Goal: Task Accomplishment & Management: Manage account settings

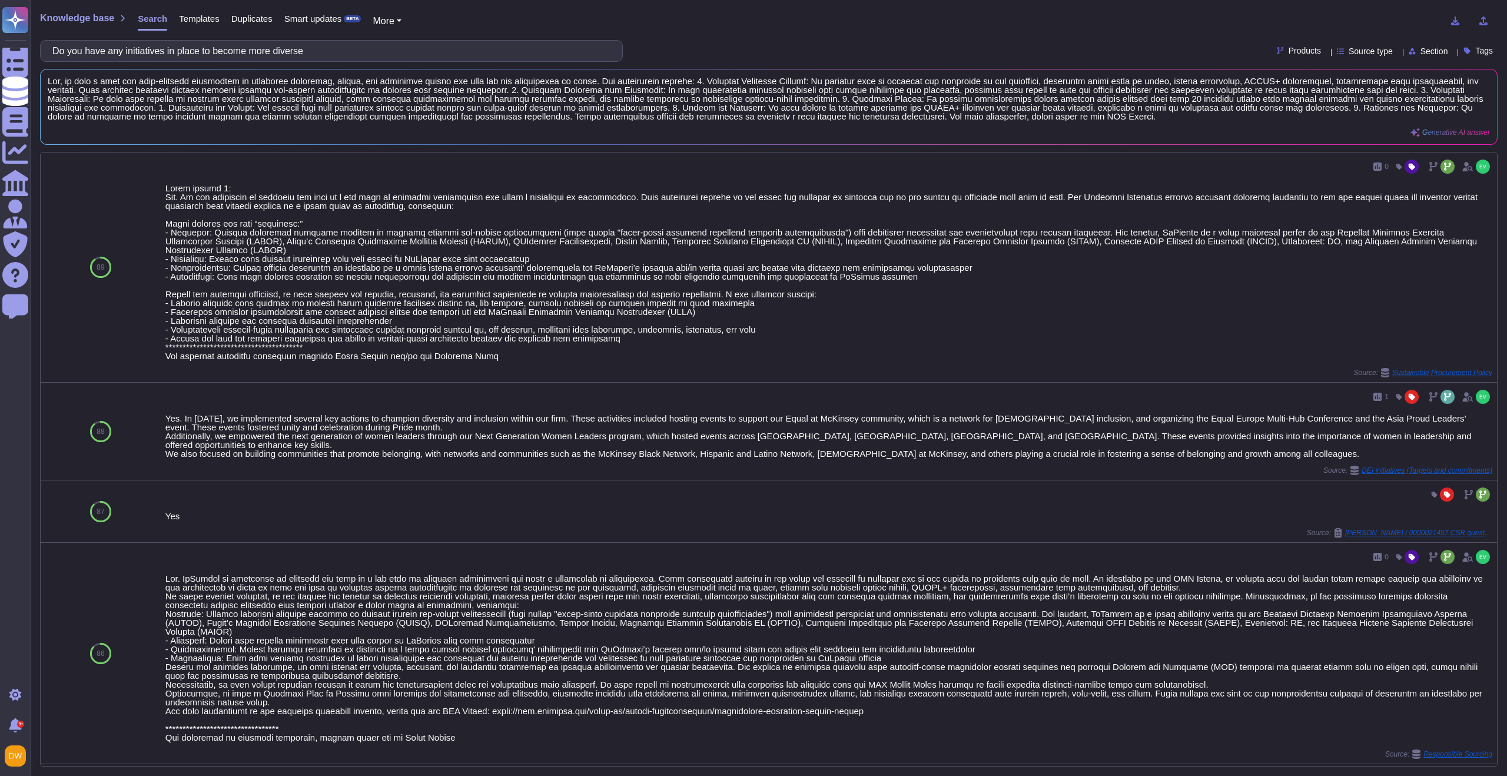
scroll to position [42, 0]
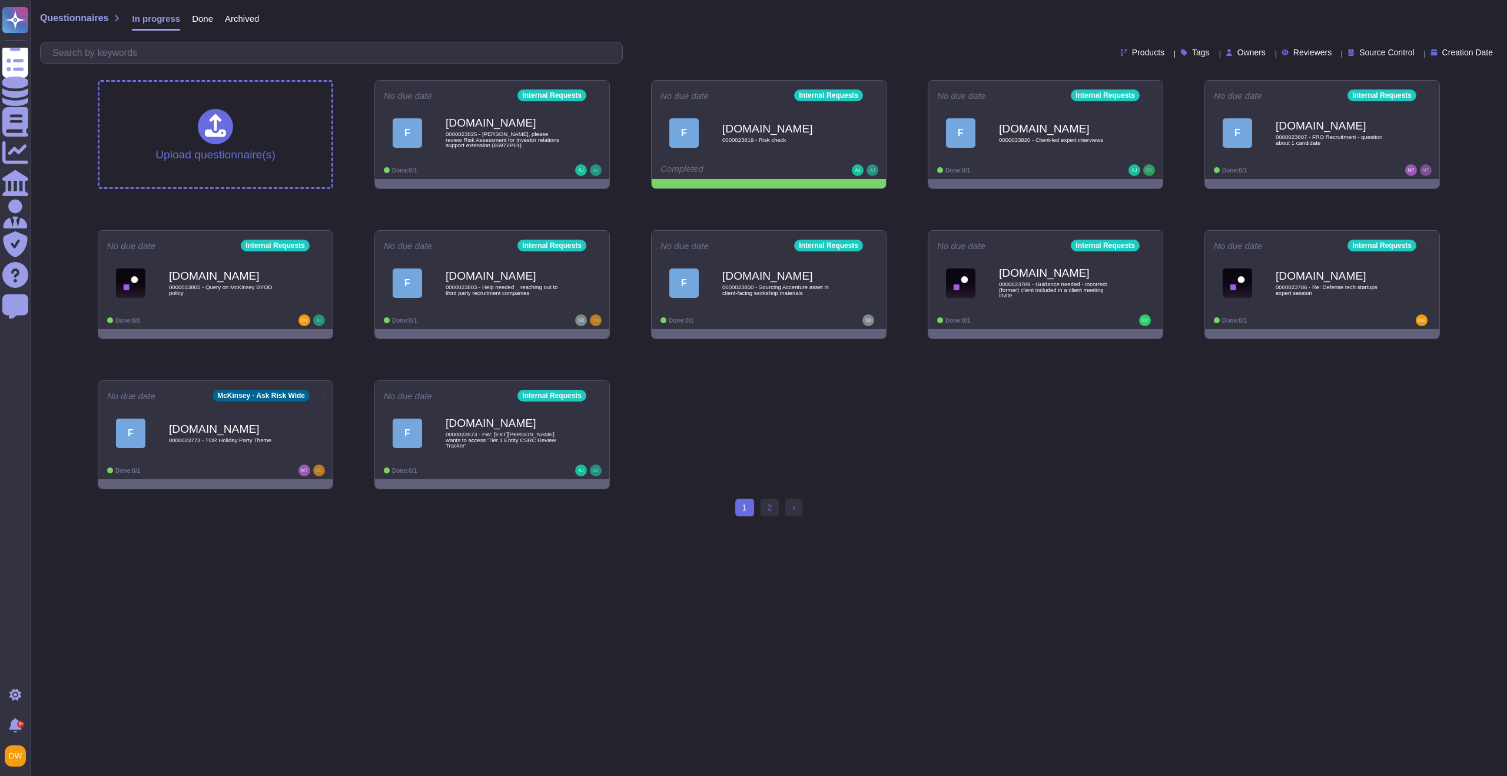
click at [772, 517] on div "1 (current) 2 › Next" at bounding box center [768, 512] width 67 height 27
click at [772, 513] on link "2" at bounding box center [769, 508] width 19 height 18
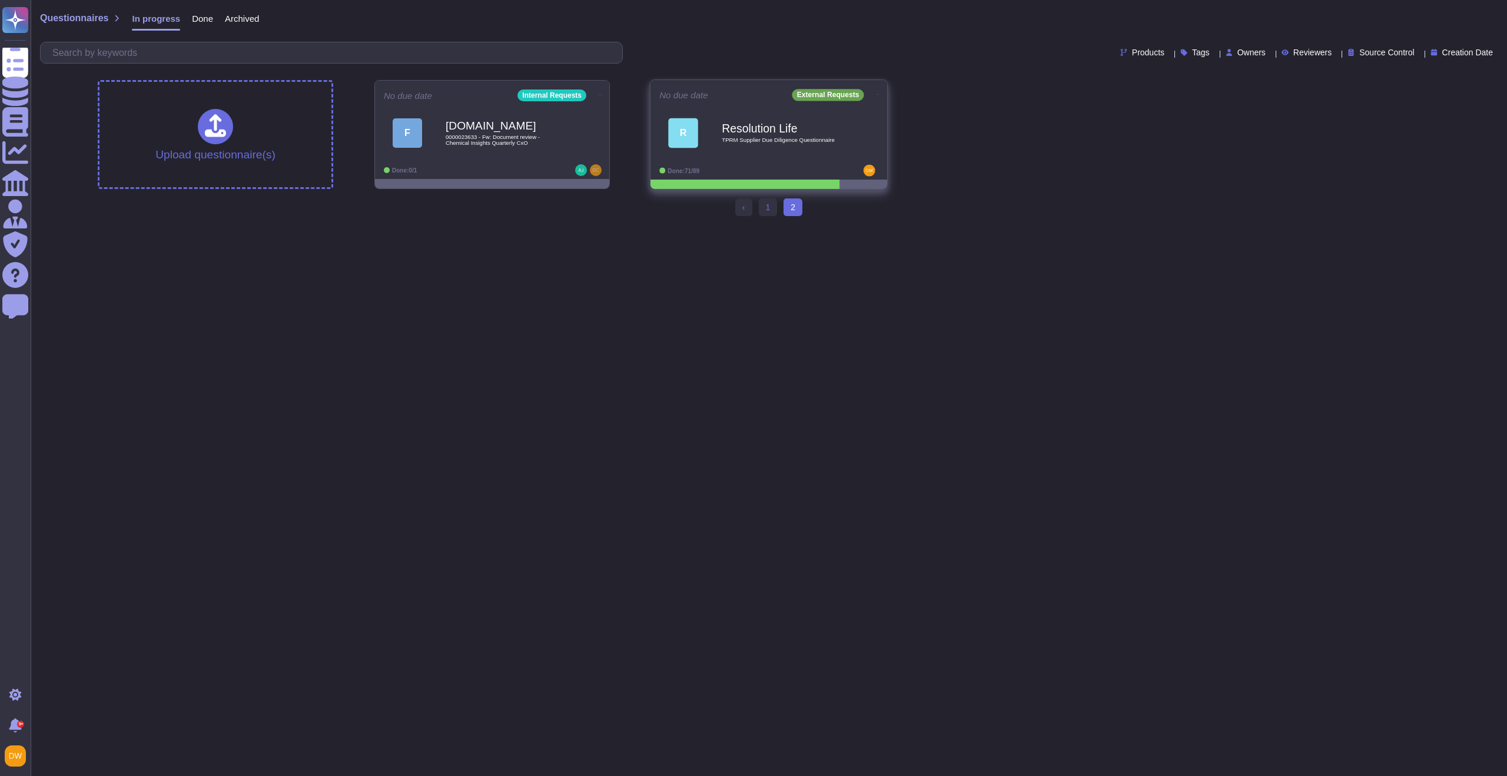
click at [877, 94] on icon at bounding box center [878, 94] width 2 height 1
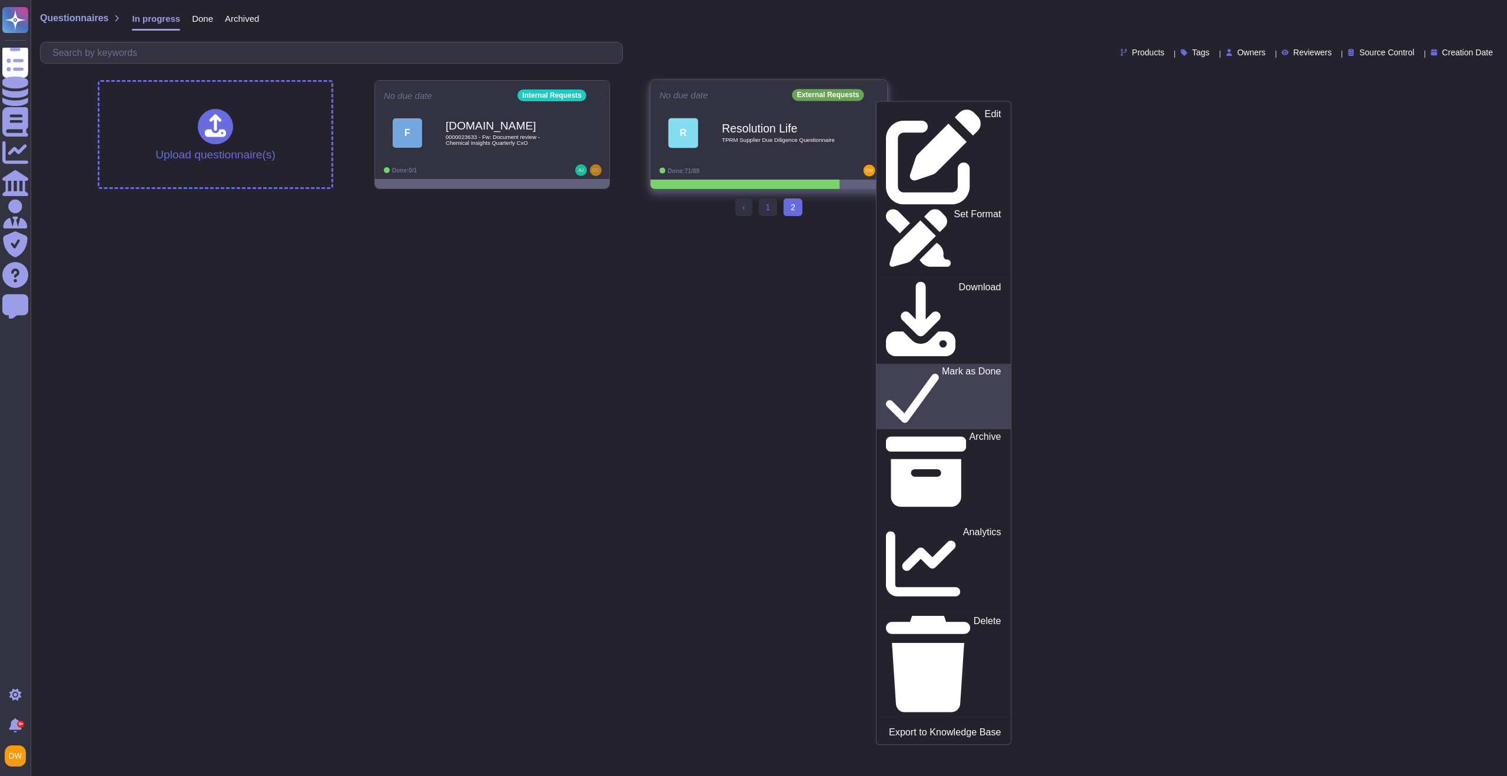
click at [942, 367] on p "Mark as Done" at bounding box center [971, 397] width 59 height 60
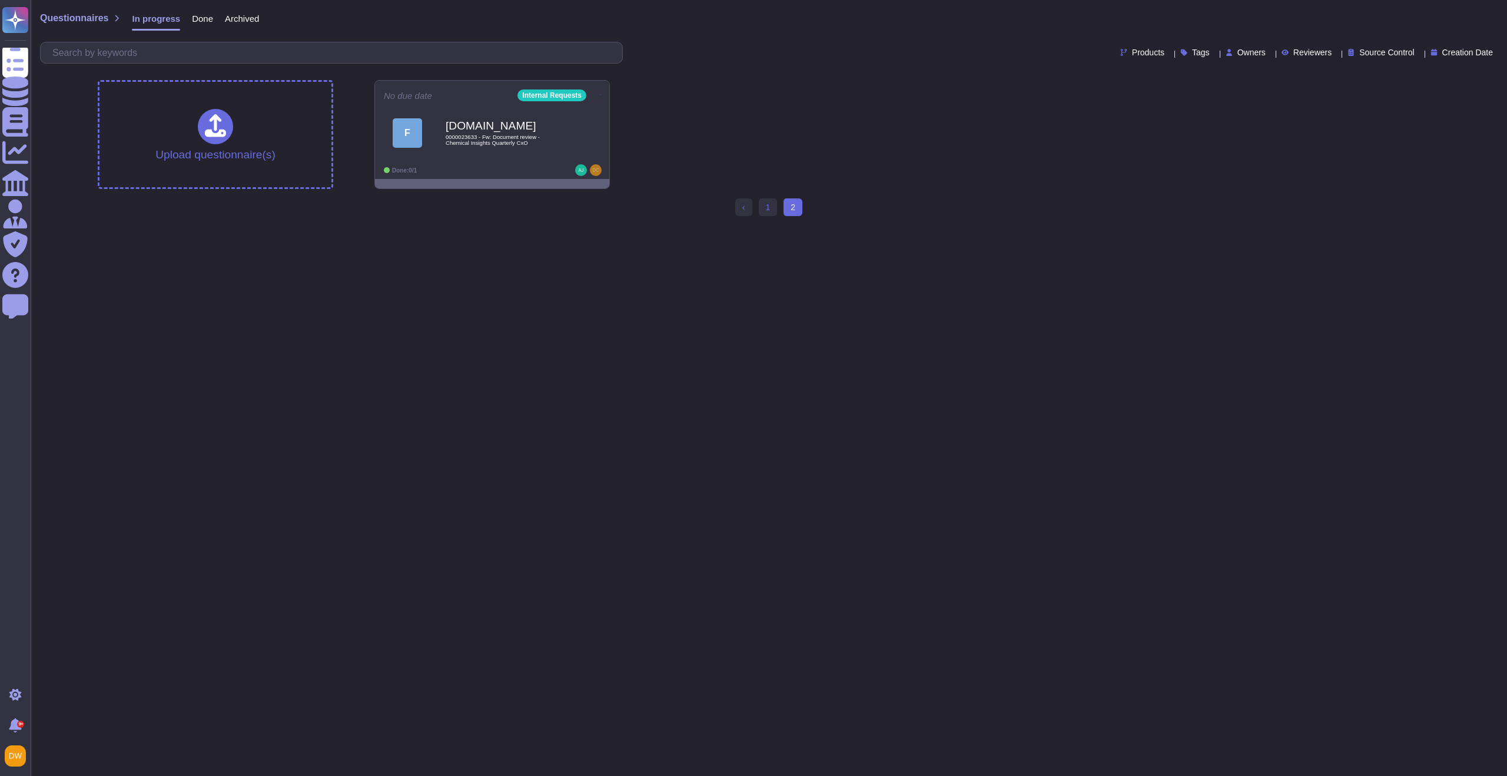
click at [213, 15] on span "Done" at bounding box center [202, 18] width 21 height 9
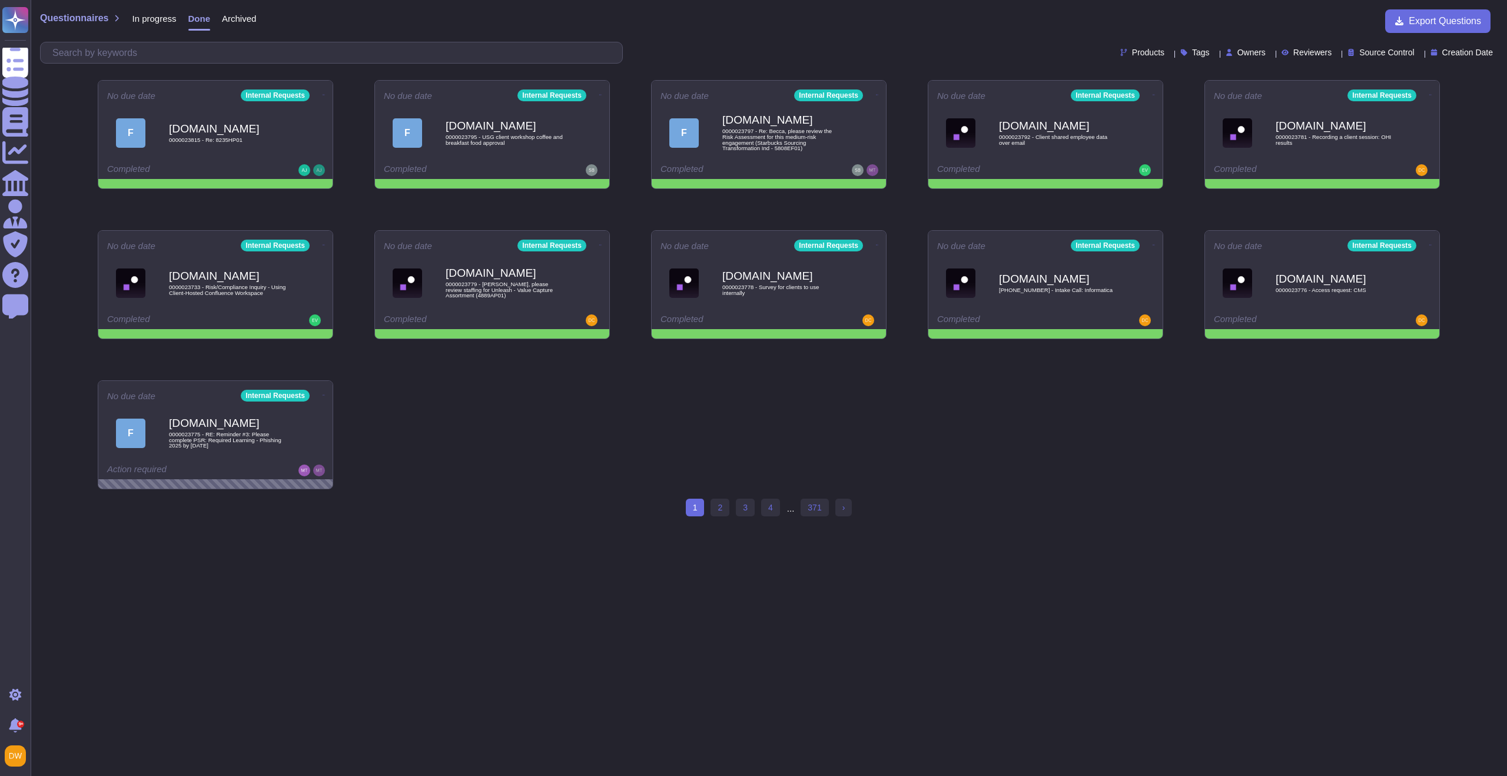
click at [163, 15] on span "In progress" at bounding box center [154, 18] width 44 height 9
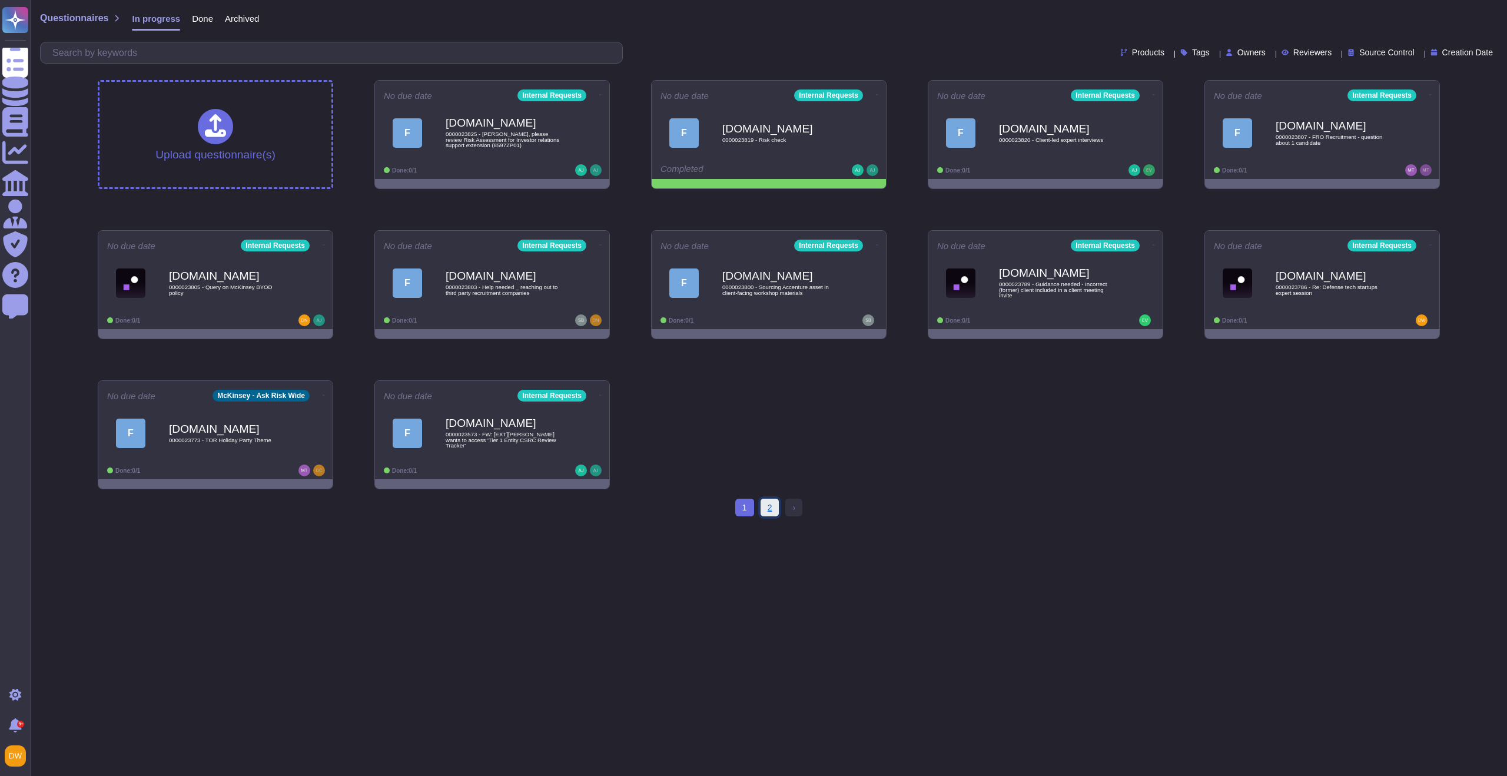
click at [776, 500] on link "2" at bounding box center [769, 508] width 19 height 18
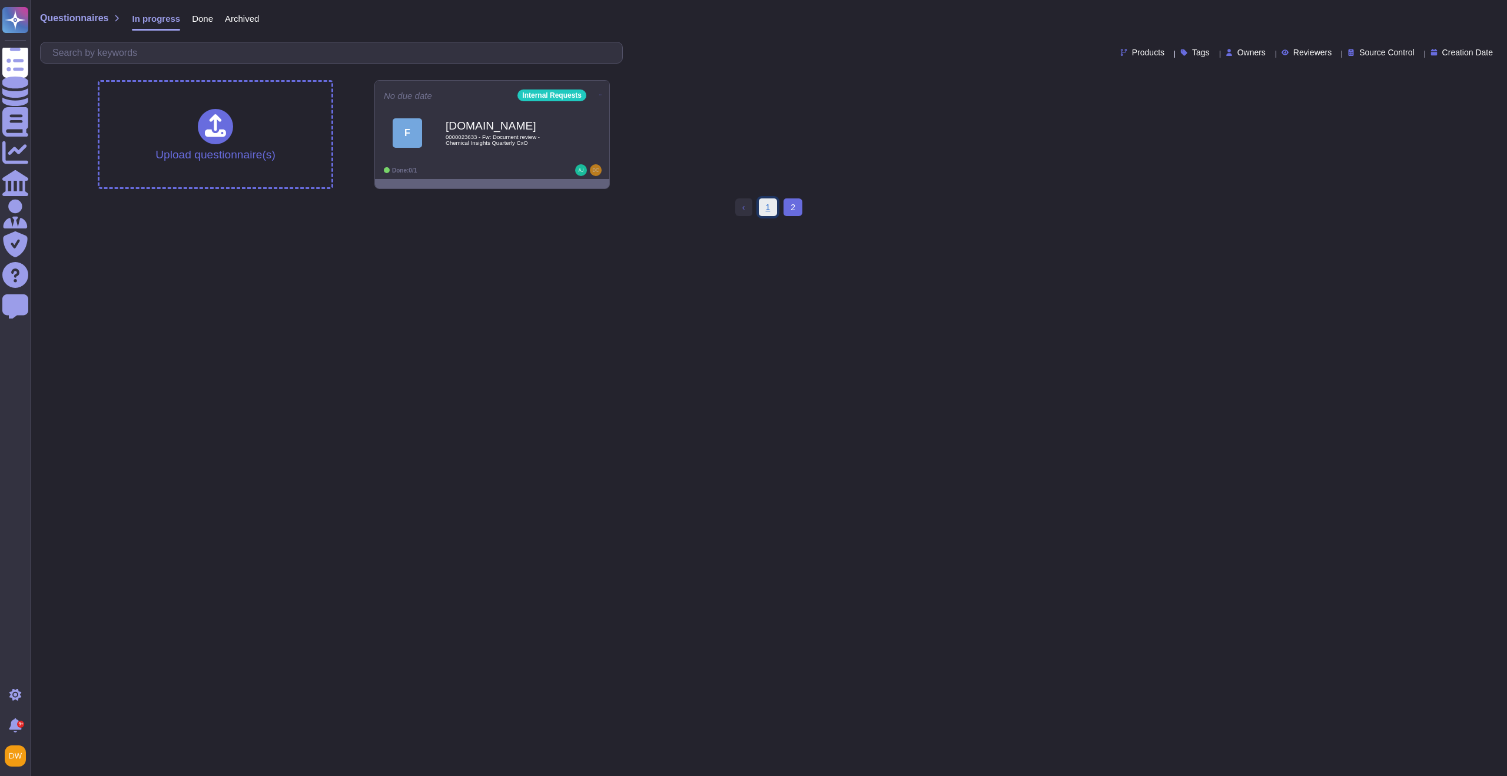
click at [765, 210] on link "1" at bounding box center [768, 207] width 19 height 18
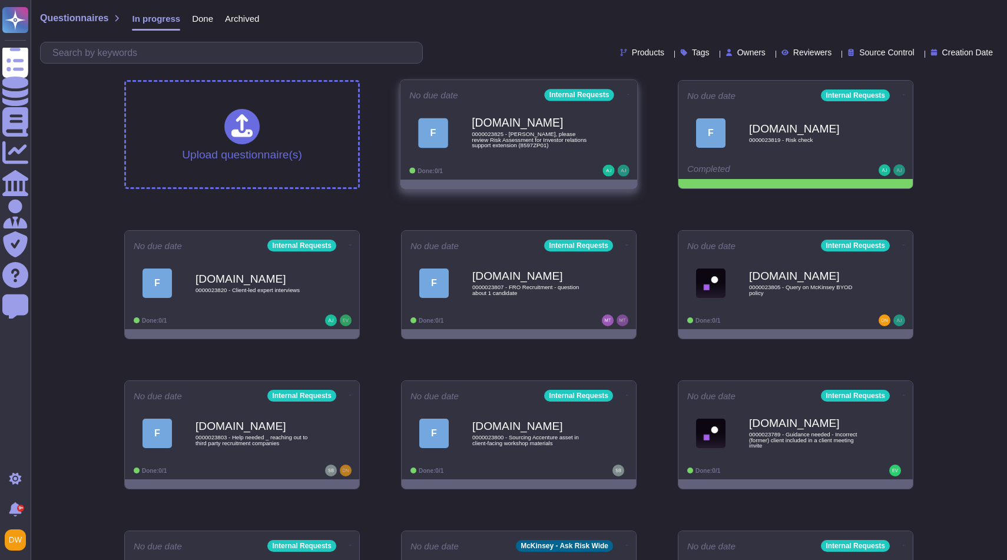
scroll to position [116, 0]
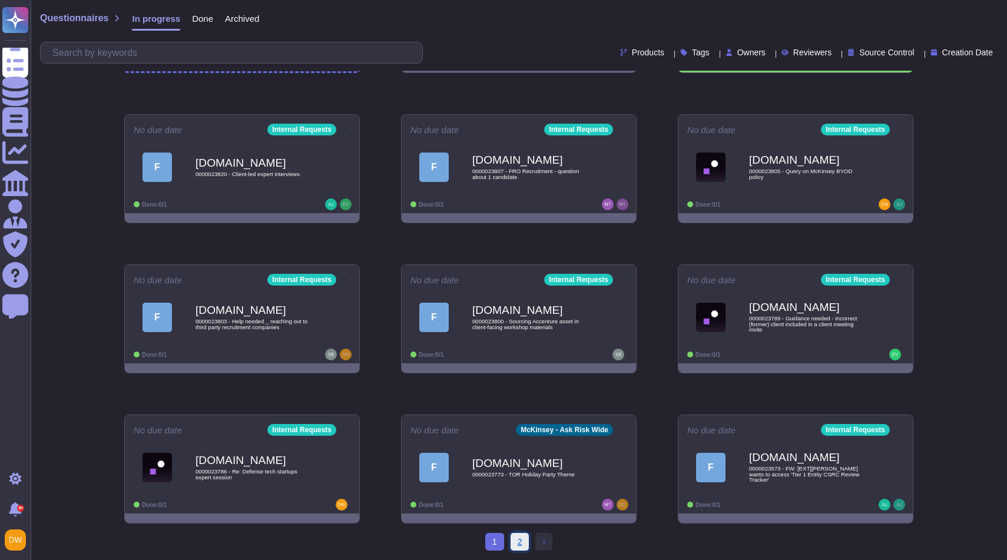
click at [516, 543] on link "2" at bounding box center [519, 542] width 19 height 18
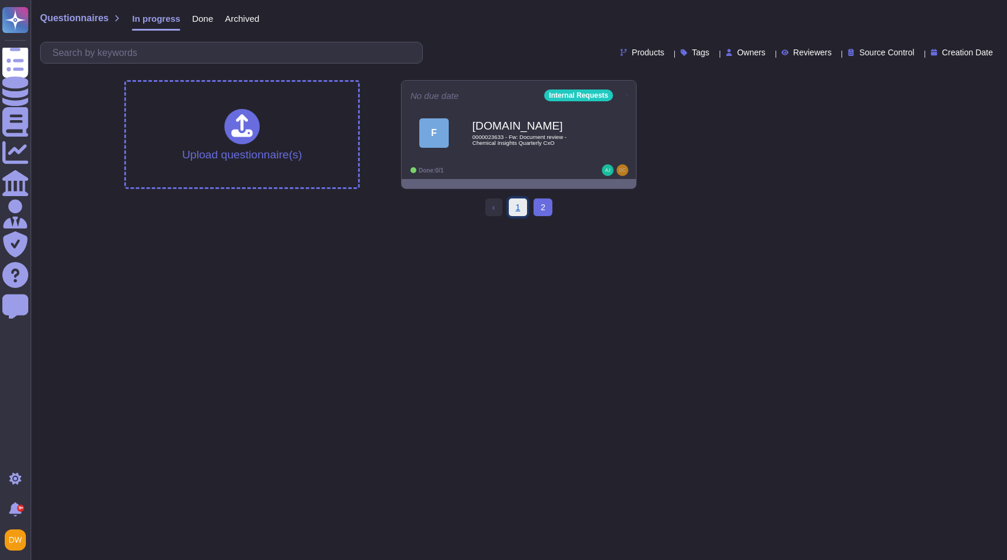
click at [516, 204] on link "1" at bounding box center [518, 207] width 19 height 18
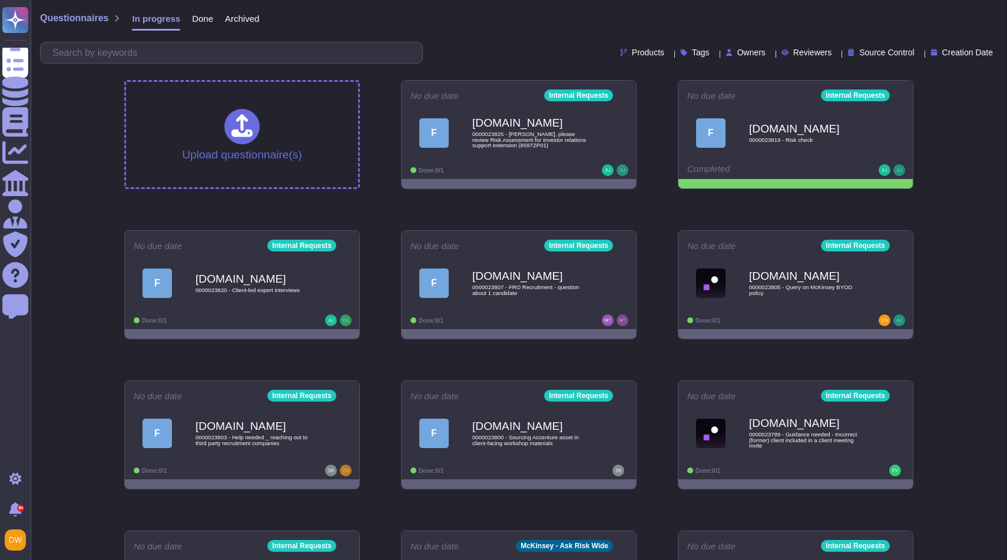
click at [208, 16] on span "Done" at bounding box center [202, 18] width 21 height 9
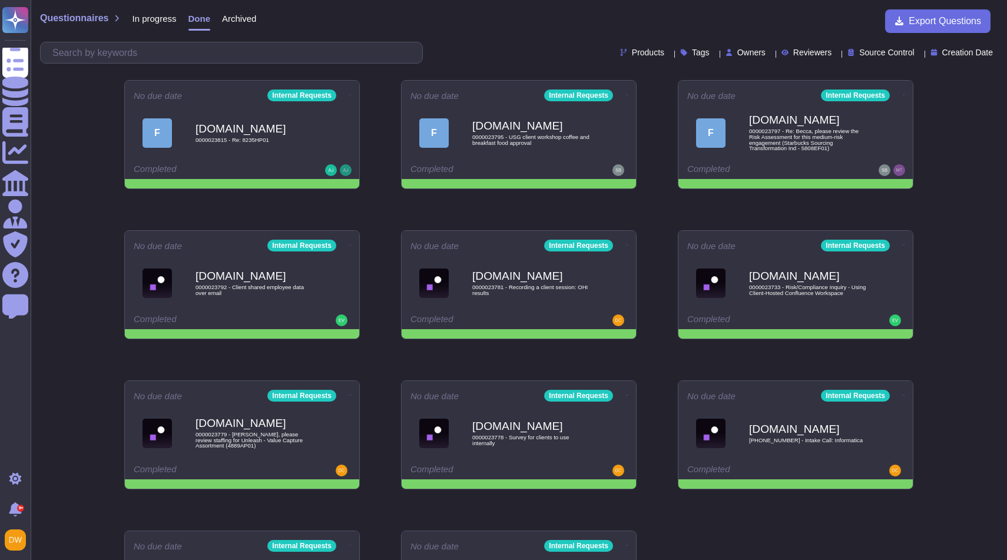
click at [156, 19] on span "In progress" at bounding box center [154, 18] width 44 height 9
